Goal: Task Accomplishment & Management: Manage account settings

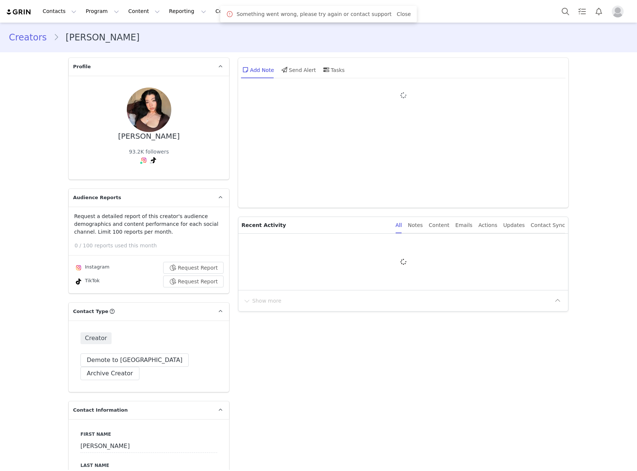
type input "+1 ([GEOGRAPHIC_DATA])"
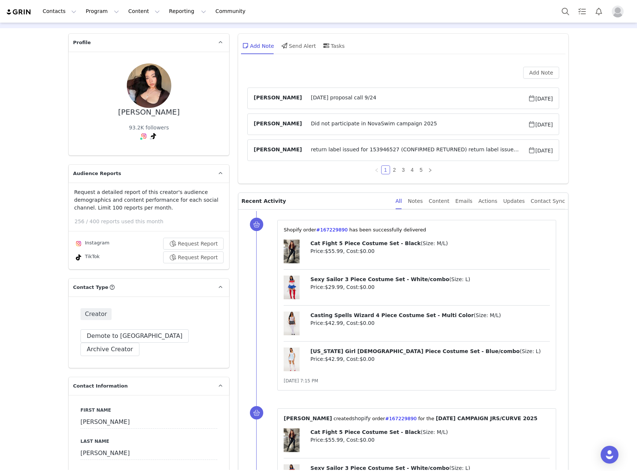
scroll to position [37, 0]
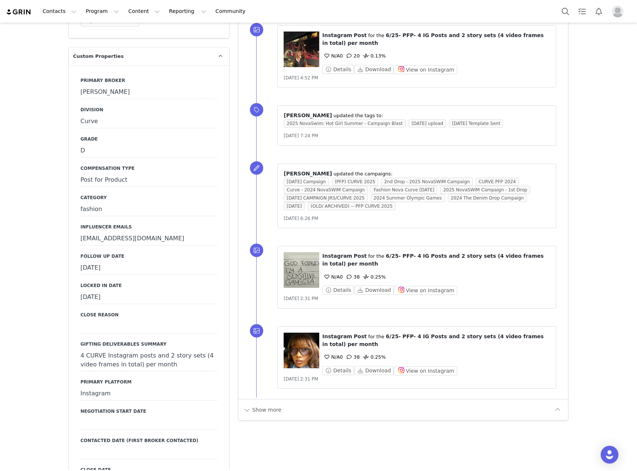
scroll to position [853, 0]
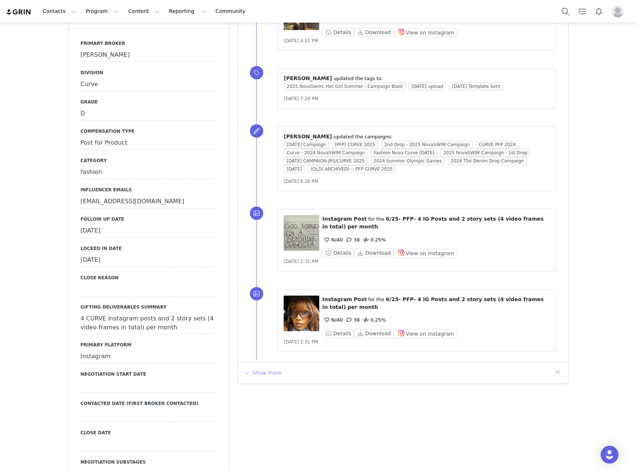
click at [264, 367] on button "Show more" at bounding box center [262, 373] width 39 height 12
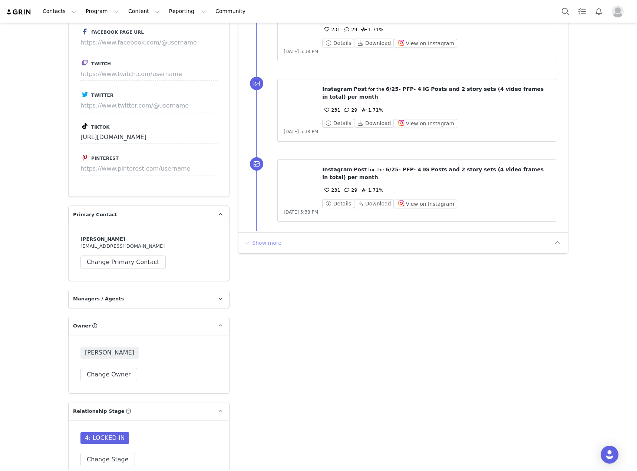
scroll to position [1780, 0]
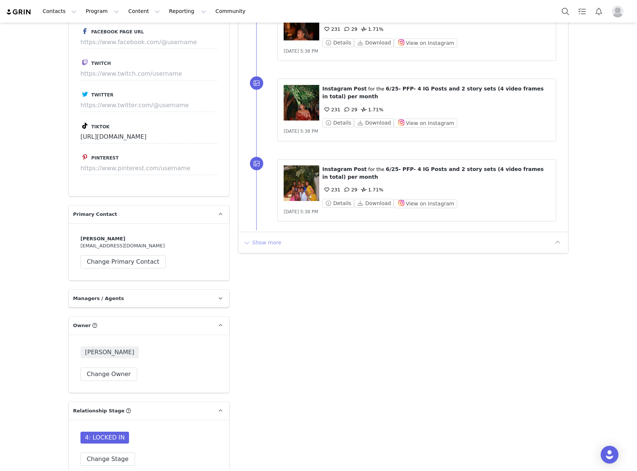
click at [261, 237] on button "Show more" at bounding box center [262, 243] width 39 height 12
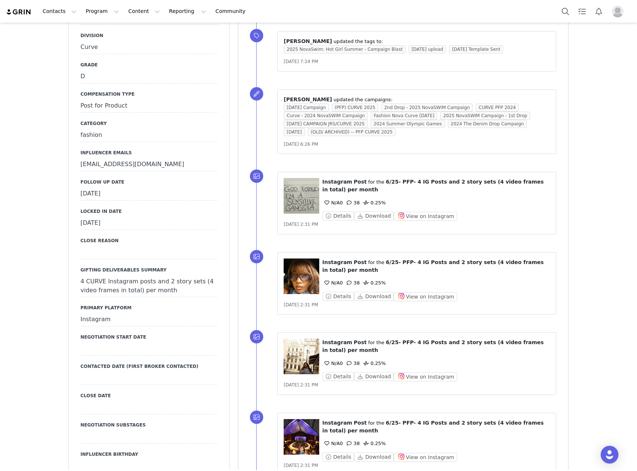
scroll to position [853, 0]
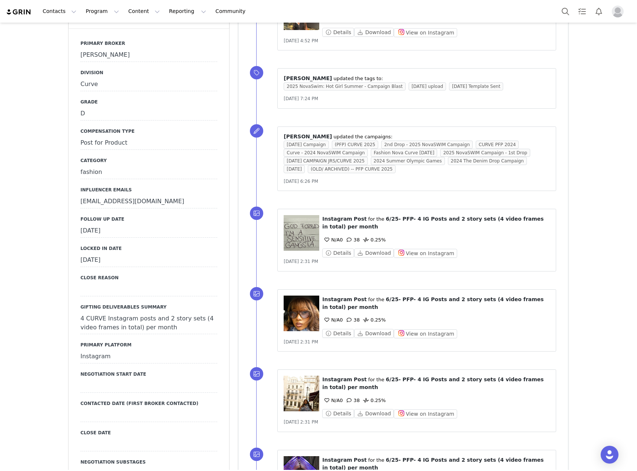
click at [201, 216] on div "Follow Up Date September 25th, 2025" at bounding box center [148, 227] width 137 height 22
click at [206, 224] on div "September 25th, 2025" at bounding box center [148, 230] width 137 height 13
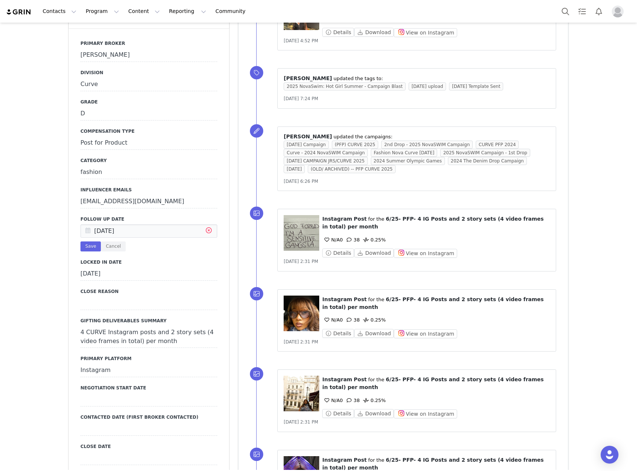
click at [206, 225] on icon at bounding box center [208, 231] width 13 height 13
click at [158, 224] on input "text" at bounding box center [148, 230] width 137 height 13
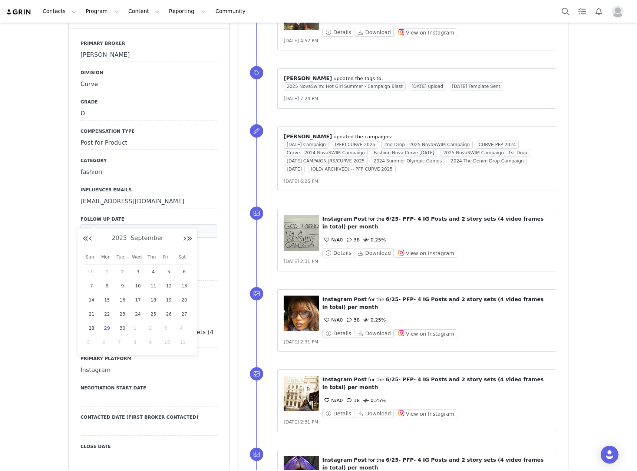
click at [109, 329] on span "29" at bounding box center [107, 328] width 9 height 9
type input "[DATE]"
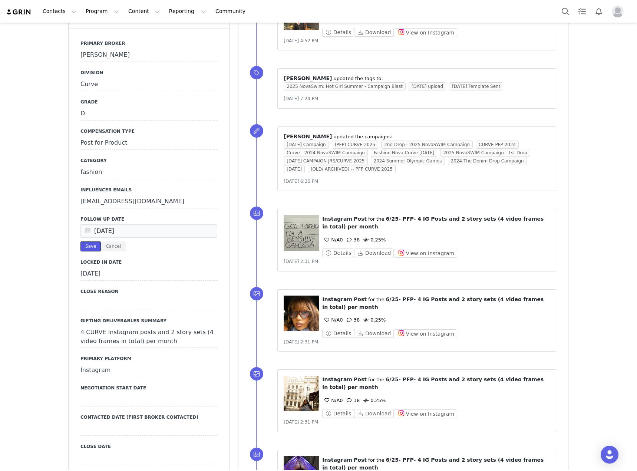
click at [87, 241] on button "Save" at bounding box center [90, 246] width 20 height 10
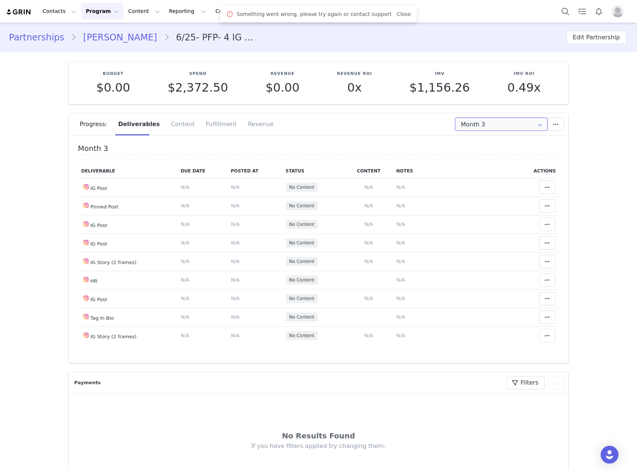
click at [469, 128] on input "Month 3" at bounding box center [501, 124] width 93 height 13
click at [477, 182] on li "All Months" at bounding box center [502, 182] width 98 height 13
type input "All"
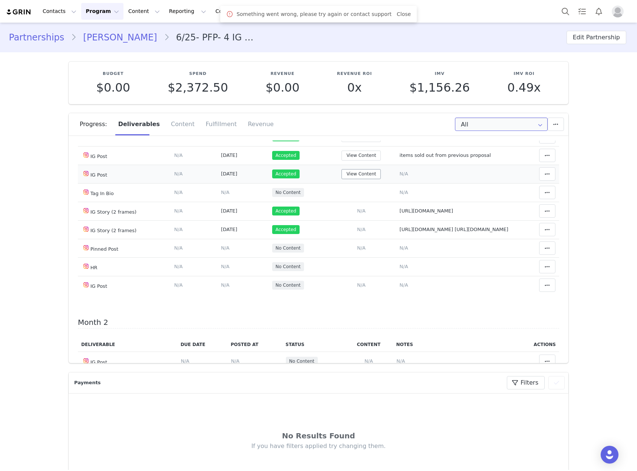
scroll to position [37, 0]
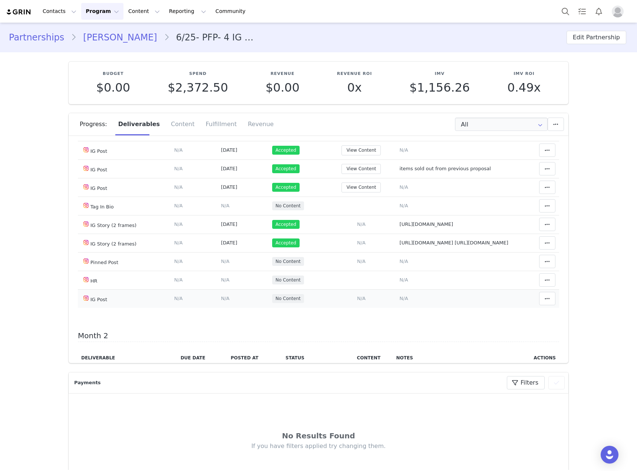
click at [357, 301] on span "N/A" at bounding box center [361, 299] width 9 height 6
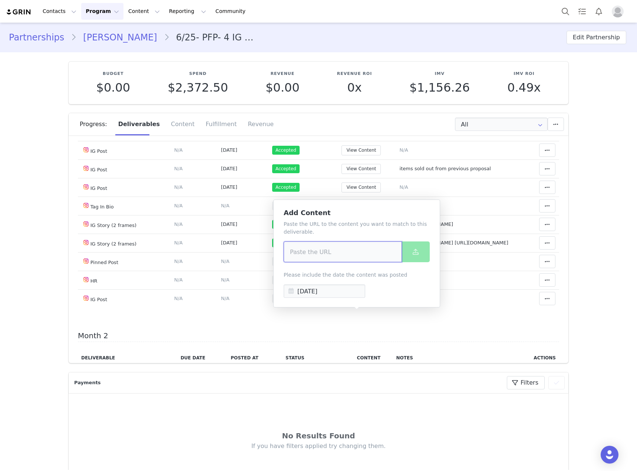
click at [341, 256] on input at bounding box center [343, 251] width 118 height 21
paste input "https://www.instagram.com/p/DPDxYLcjCb2/?img_index=1"
type input "https://www.instagram.com/p/DPDxYLcjCb2/?img_index=1"
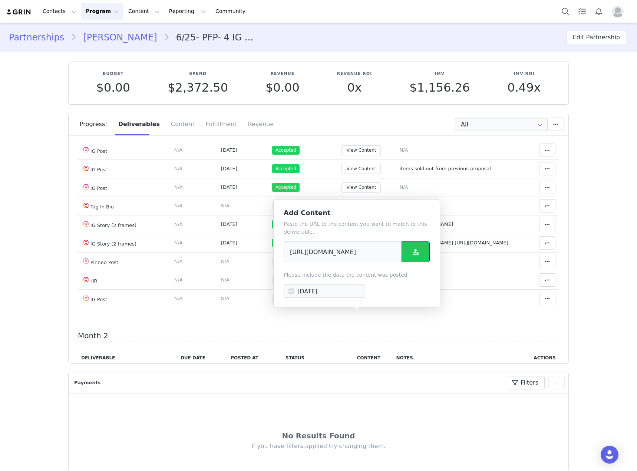
click at [410, 248] on button at bounding box center [416, 251] width 28 height 21
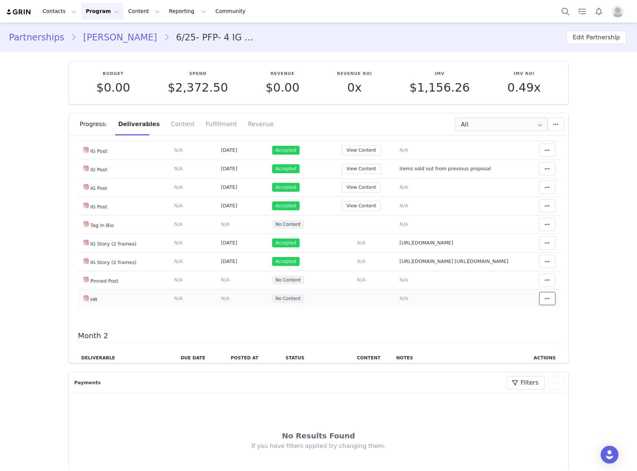
click at [545, 302] on icon at bounding box center [547, 299] width 5 height 6
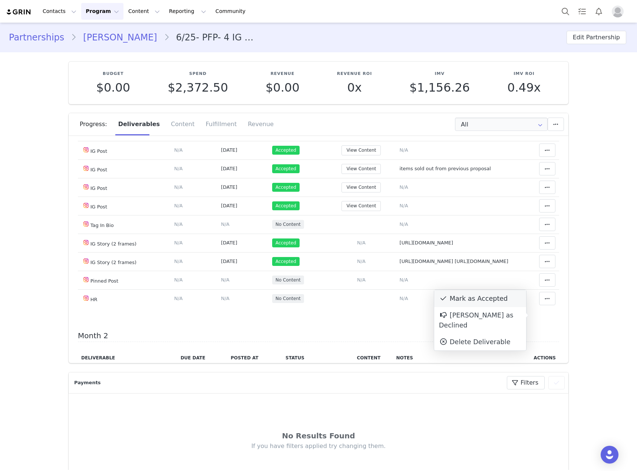
click at [499, 302] on div "Mark as Accepted" at bounding box center [480, 298] width 92 height 17
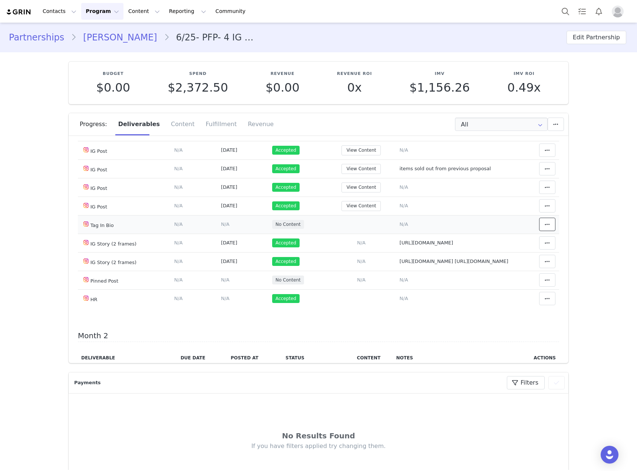
click at [543, 226] on span at bounding box center [547, 224] width 9 height 9
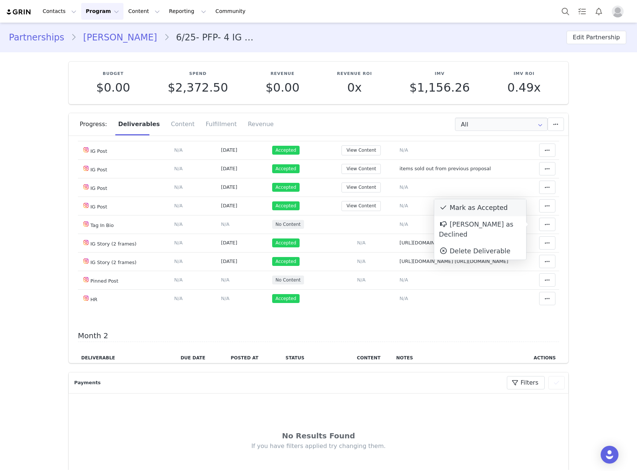
click at [472, 210] on div "Mark as Accepted" at bounding box center [480, 207] width 92 height 17
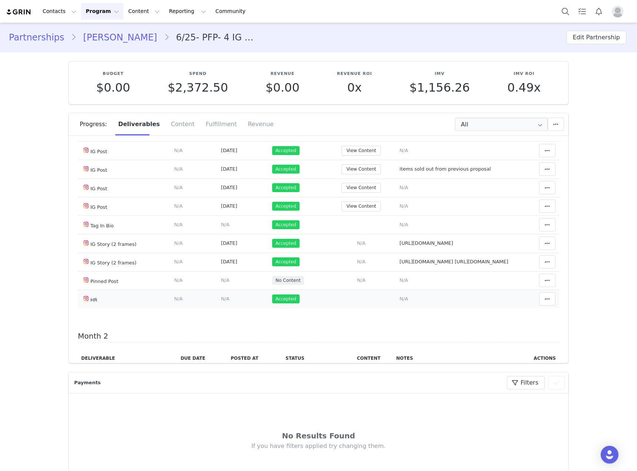
scroll to position [37, 0]
click at [355, 173] on button "View Content" at bounding box center [361, 169] width 39 height 10
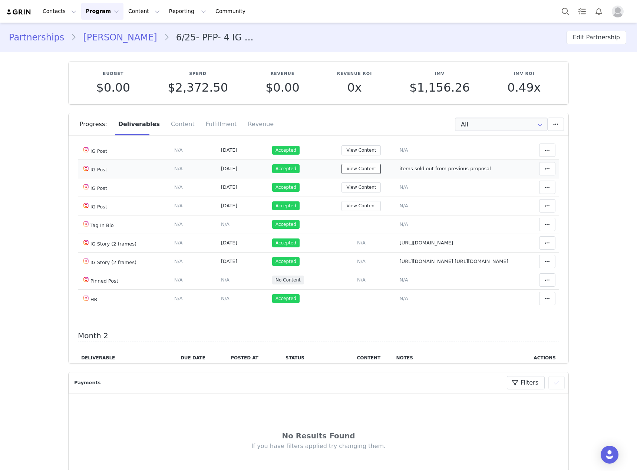
click at [372, 171] on button "View Content" at bounding box center [361, 169] width 39 height 10
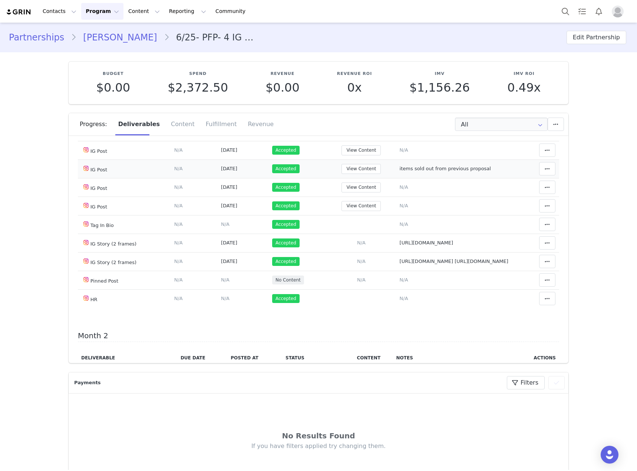
click at [432, 168] on span "items sold out from previous proposal" at bounding box center [445, 169] width 91 height 6
type textarea "items sold out from previous proposal"
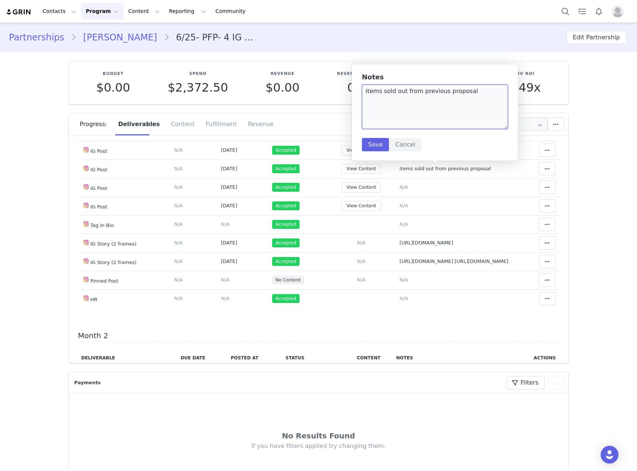
drag, startPoint x: 490, startPoint y: 99, endPoint x: 362, endPoint y: 101, distance: 128.0
click at [362, 101] on div "Notes items sold out from previous proposal Save Cancel" at bounding box center [435, 112] width 167 height 97
click at [373, 149] on button "Save" at bounding box center [375, 144] width 27 height 13
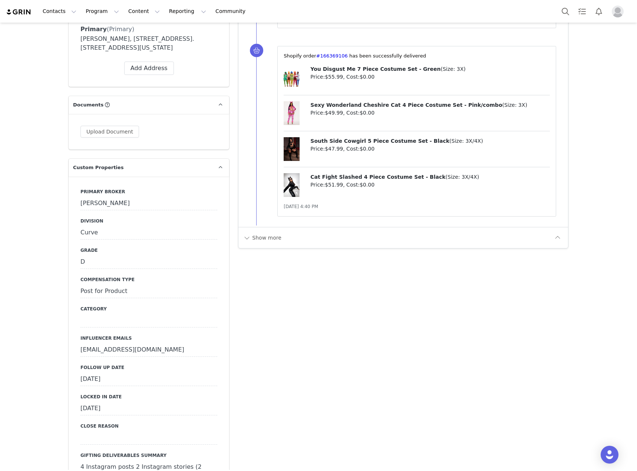
scroll to position [742, 0]
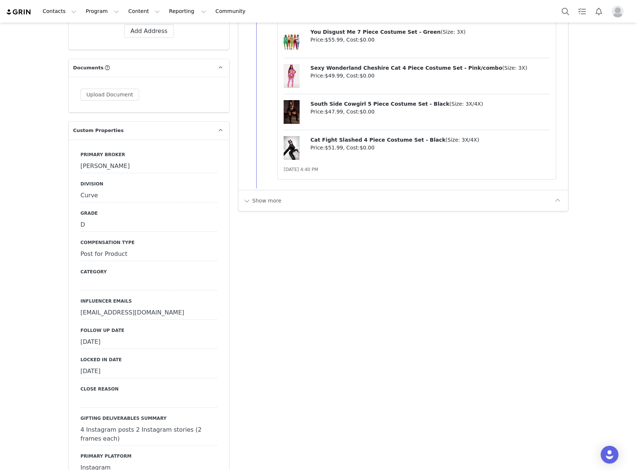
click at [198, 336] on div "[DATE]" at bounding box center [148, 342] width 137 height 13
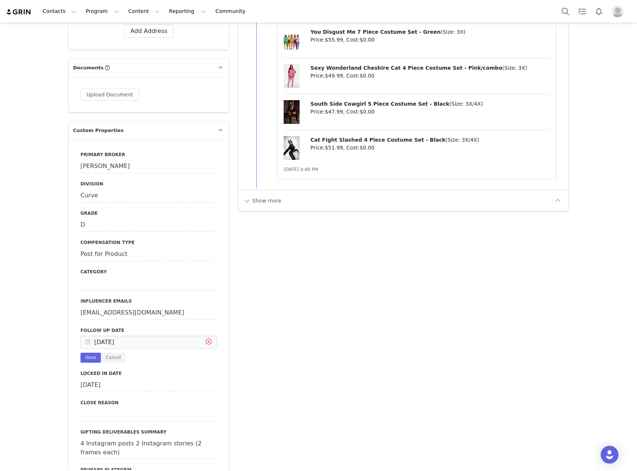
click at [206, 336] on icon at bounding box center [208, 342] width 13 height 13
click at [167, 336] on input "text" at bounding box center [148, 342] width 137 height 13
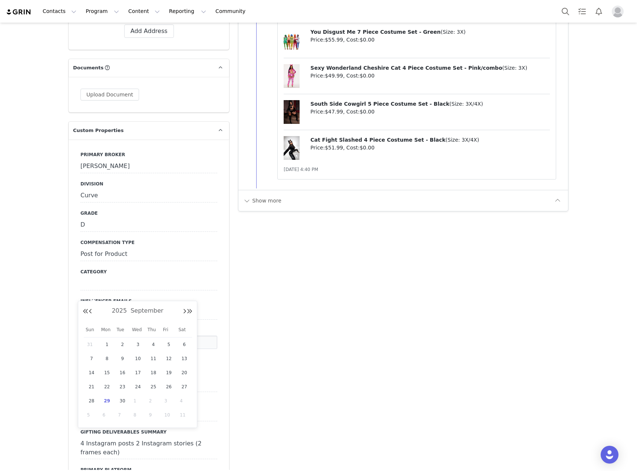
click at [109, 401] on span "29" at bounding box center [107, 400] width 9 height 9
type input "[DATE]"
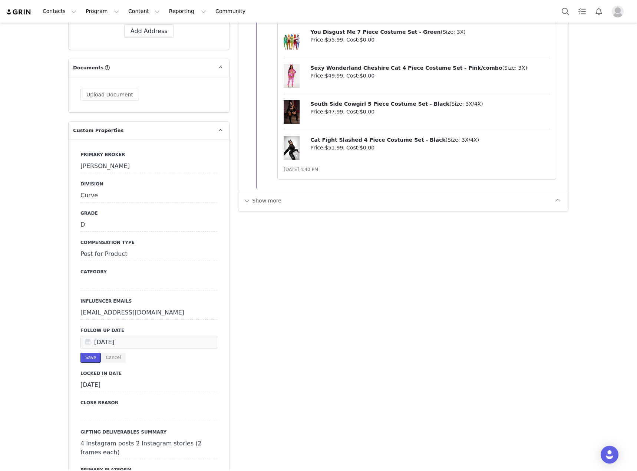
click at [84, 353] on button "Save" at bounding box center [90, 358] width 20 height 10
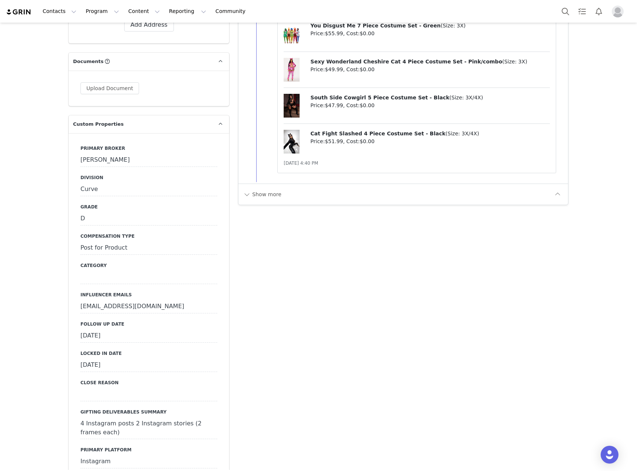
scroll to position [705, 0]
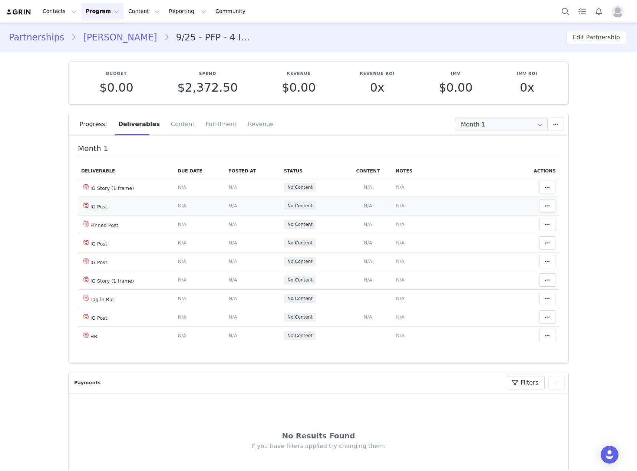
click at [367, 206] on td "Add Content Paste the URL to the content you want to match to this deliverable.…" at bounding box center [367, 206] width 49 height 19
click at [364, 208] on span "N/A" at bounding box center [368, 206] width 9 height 6
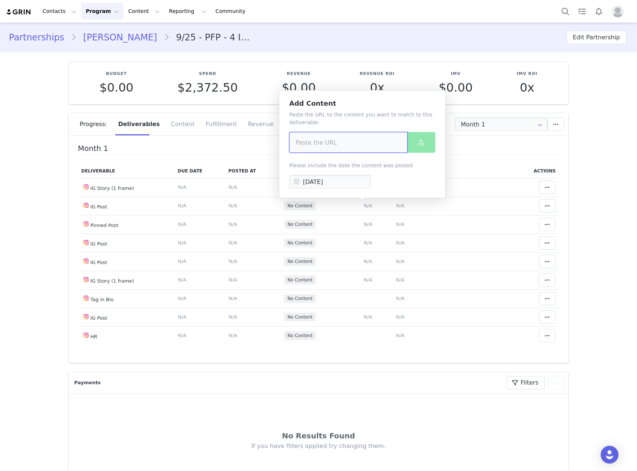
click at [336, 140] on input at bounding box center [348, 142] width 118 height 21
paste input "[URL][DOMAIN_NAME]"
type input "[URL][DOMAIN_NAME]"
click at [421, 142] on icon at bounding box center [421, 142] width 6 height 6
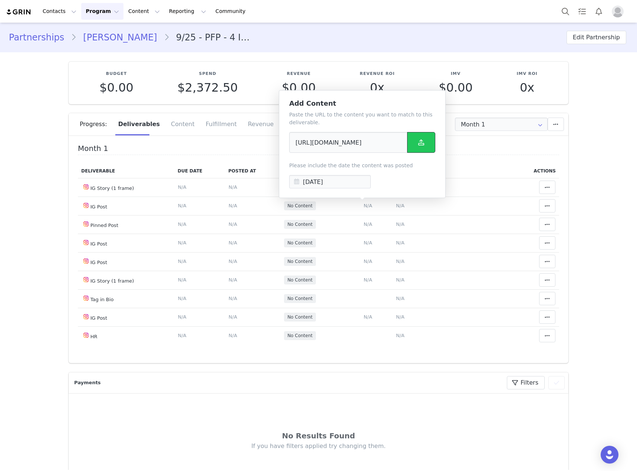
scroll to position [0, 0]
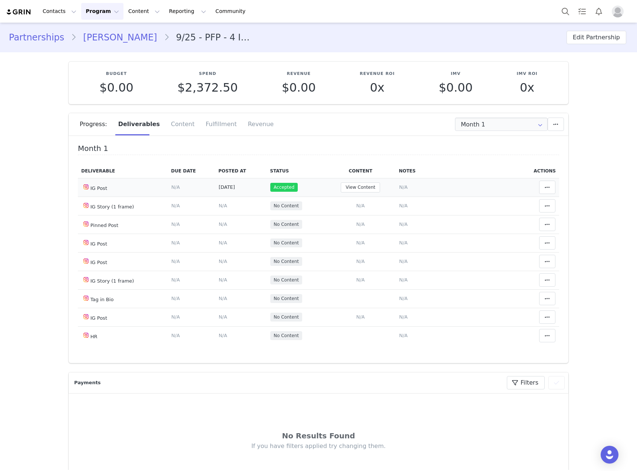
click at [399, 184] on span "N/A" at bounding box center [403, 187] width 9 height 6
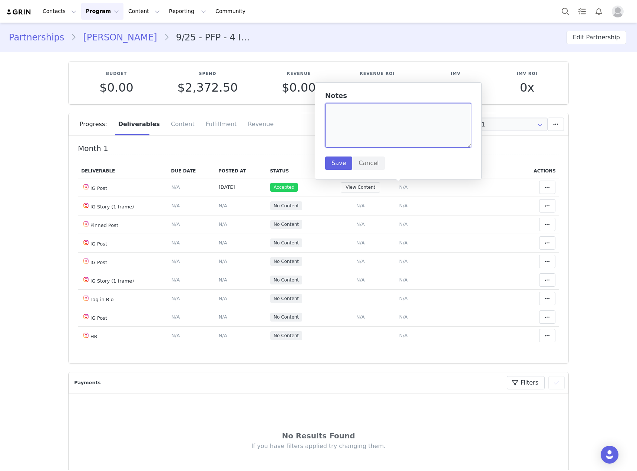
click at [357, 129] on textarea at bounding box center [398, 125] width 146 height 45
type textarea "[DATE] Reel 1"
click at [342, 163] on button "Save" at bounding box center [338, 163] width 27 height 13
